Goal: Find specific page/section

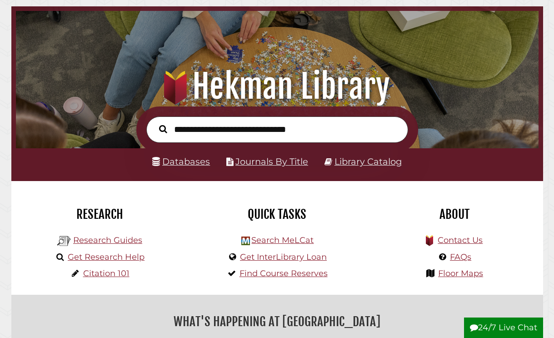
scroll to position [40, 0]
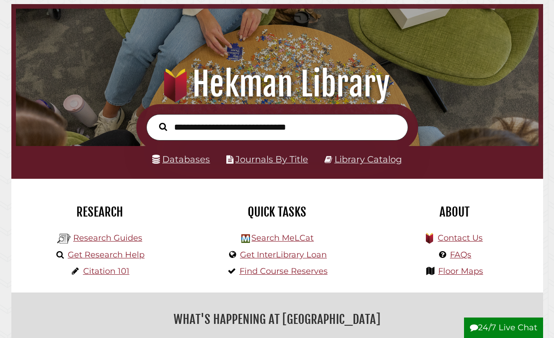
click at [234, 123] on input "text" at bounding box center [277, 127] width 262 height 27
type input "**********"
click at [155, 120] on button "Search" at bounding box center [163, 126] width 17 height 13
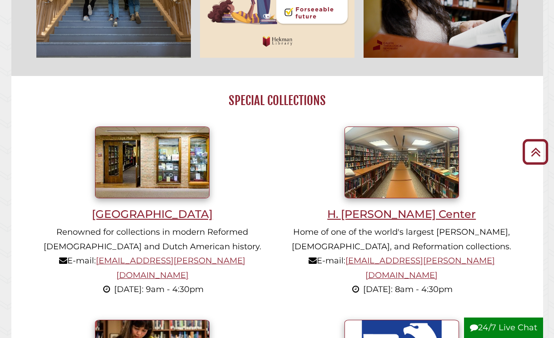
scroll to position [432, 0]
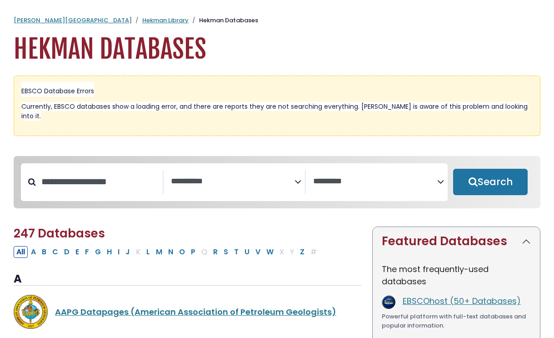
select select "Database Subject Filter"
select select "Database Vendors Filter"
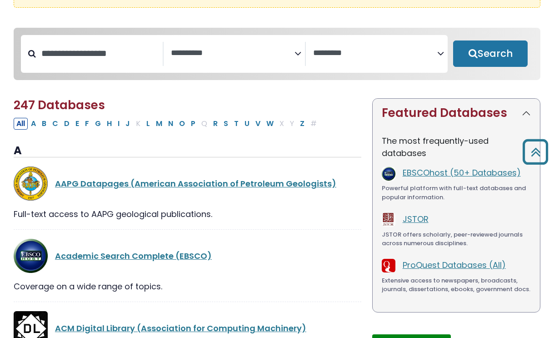
scroll to position [107, 0]
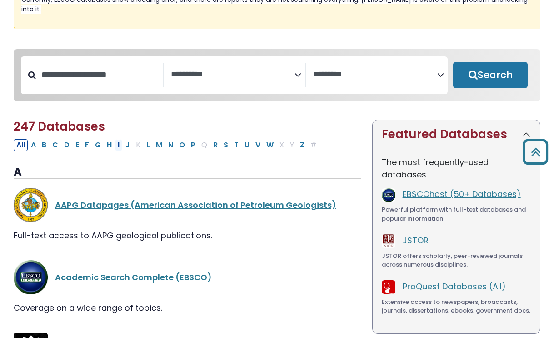
click at [121, 139] on button "I" at bounding box center [118, 145] width 7 height 12
select select "Database Subject Filter"
select select "Database Vendors Filter"
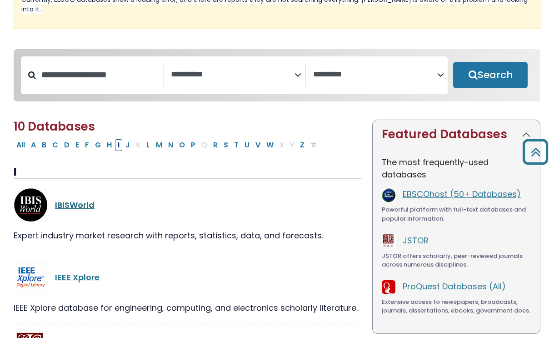
click at [78, 199] on link "IBISWorld" at bounding box center [75, 204] width 40 height 11
